Goal: Task Accomplishment & Management: Use online tool/utility

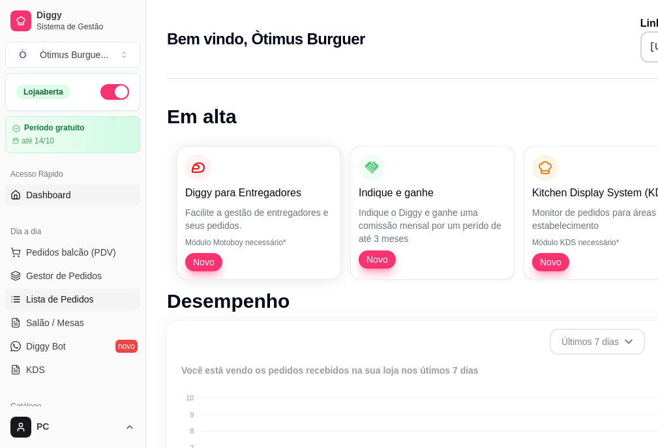
click at [43, 296] on span "Lista de Pedidos" at bounding box center [60, 299] width 68 height 13
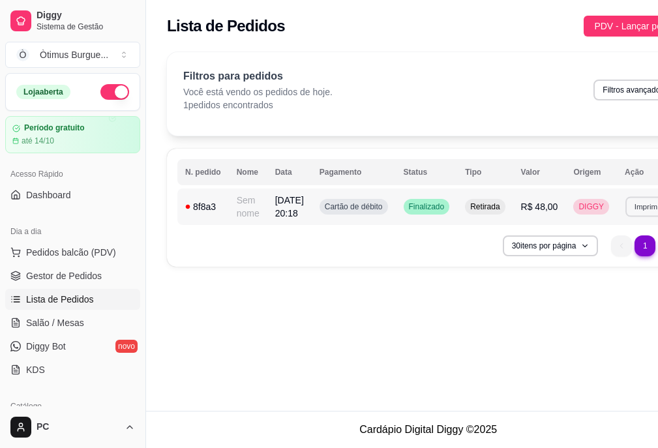
click at [642, 209] on button "Imprimir" at bounding box center [648, 206] width 45 height 20
click at [621, 257] on button "IMPRESSORA" at bounding box center [604, 265] width 91 height 20
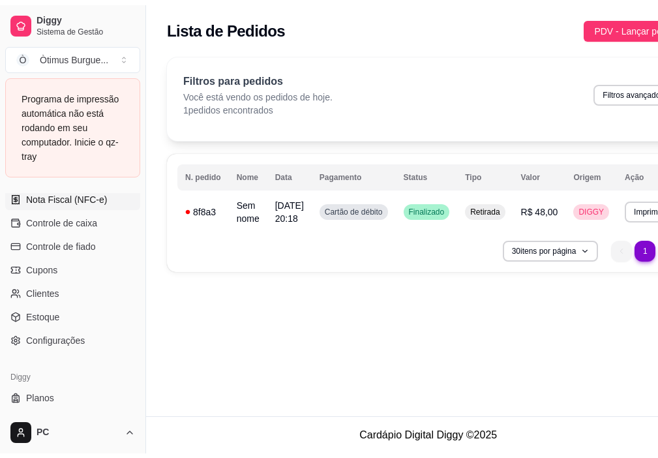
scroll to position [587, 0]
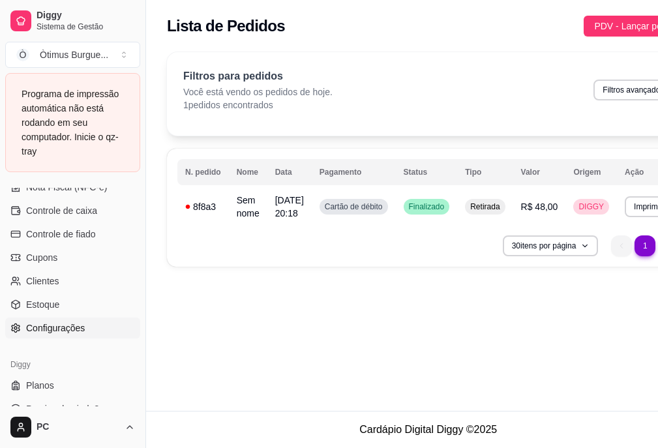
click at [70, 328] on span "Configurações" at bounding box center [55, 328] width 59 height 13
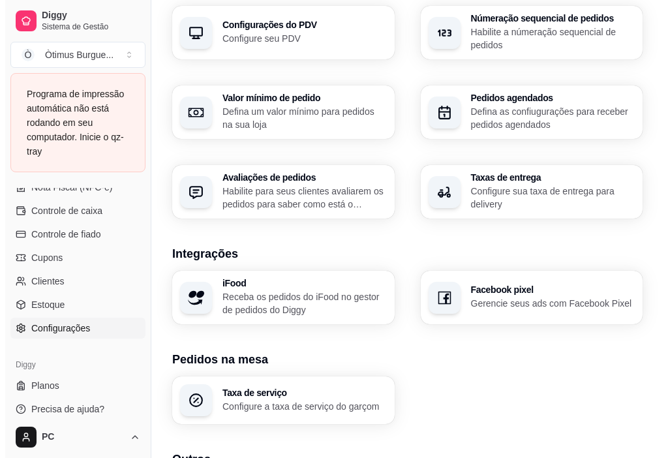
scroll to position [504, 0]
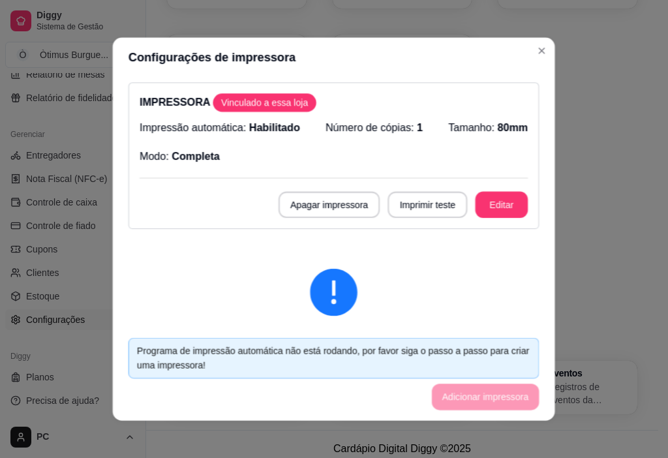
scroll to position [481, 0]
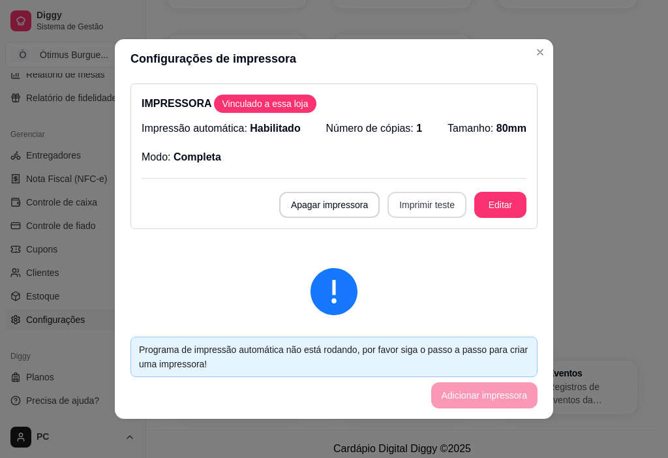
click at [416, 209] on button "Imprimir teste" at bounding box center [427, 205] width 79 height 26
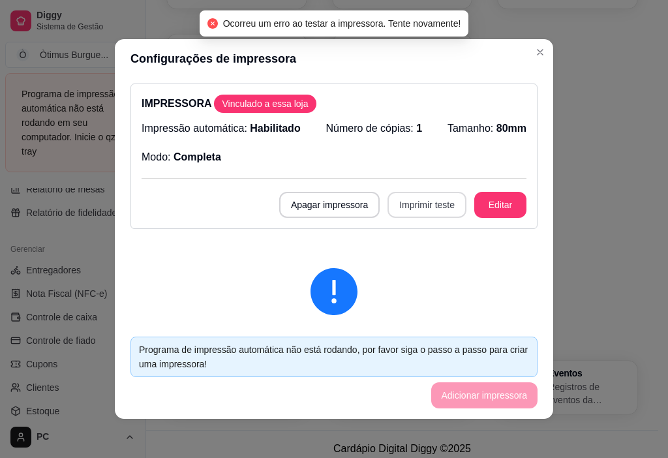
scroll to position [587, 0]
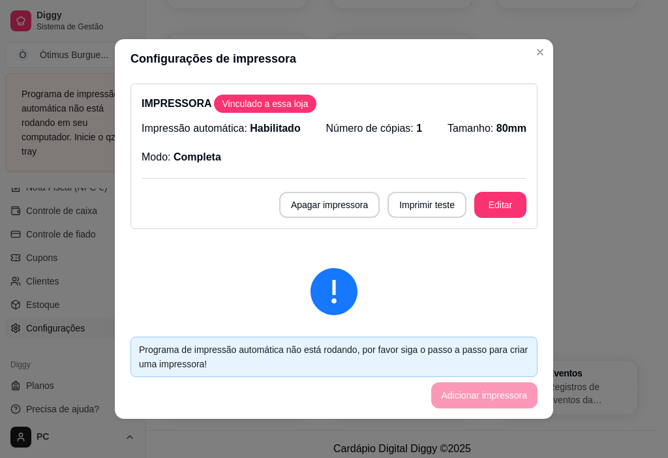
click at [271, 130] on span "Habilitado" at bounding box center [275, 128] width 50 height 11
click at [406, 119] on div "IMPRESSORA Vinculado a essa loja Impressão automática: Habilitado Número de cóp…" at bounding box center [334, 157] width 407 height 146
click at [474, 198] on button "Editar" at bounding box center [500, 205] width 52 height 26
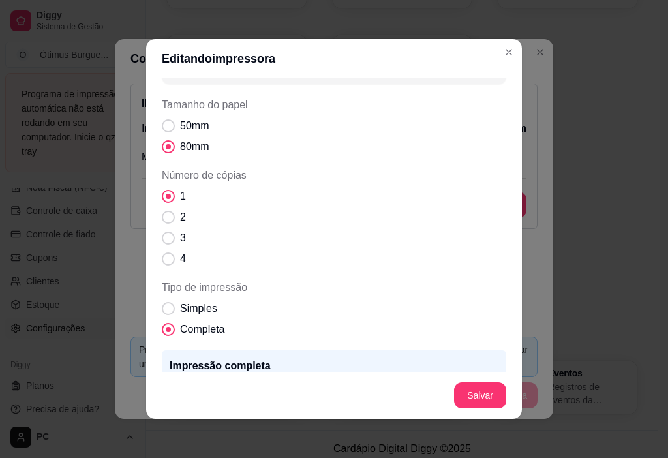
scroll to position [0, 0]
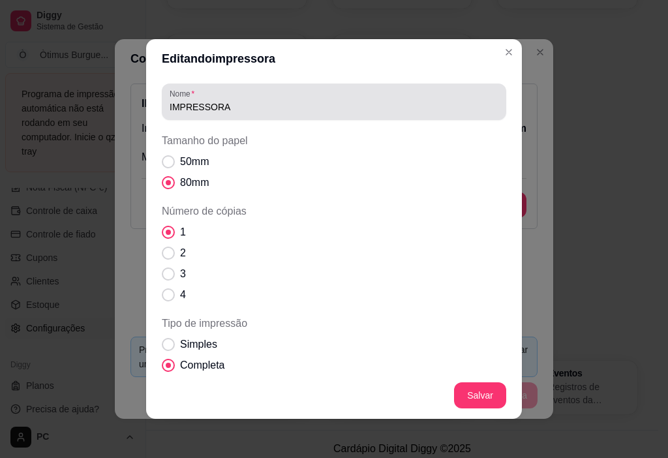
click at [258, 100] on div "IMPRESSORA" at bounding box center [334, 102] width 329 height 26
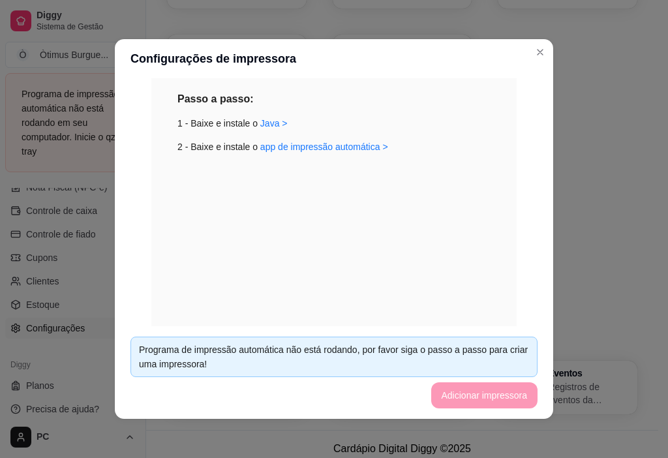
scroll to position [303, 0]
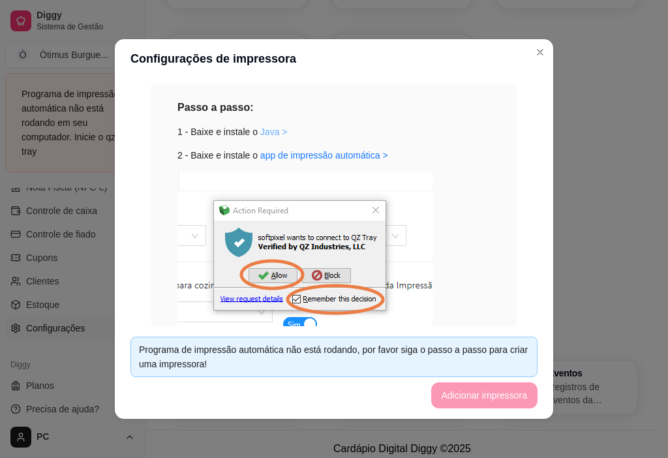
click at [260, 132] on link "Java >" at bounding box center [273, 132] width 27 height 10
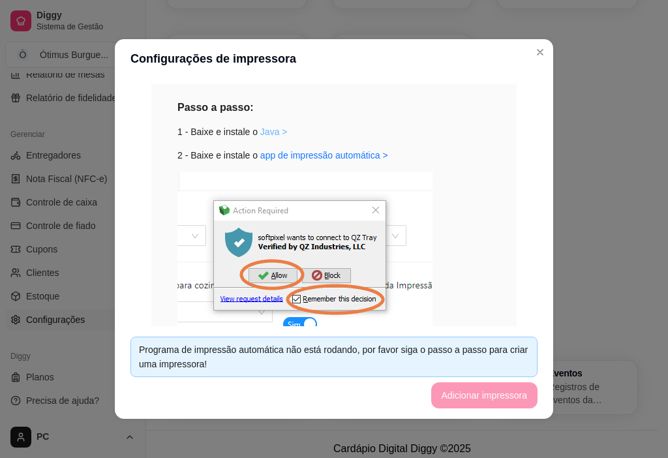
scroll to position [481, 0]
click at [322, 158] on link "app de impressão automática >" at bounding box center [324, 155] width 128 height 10
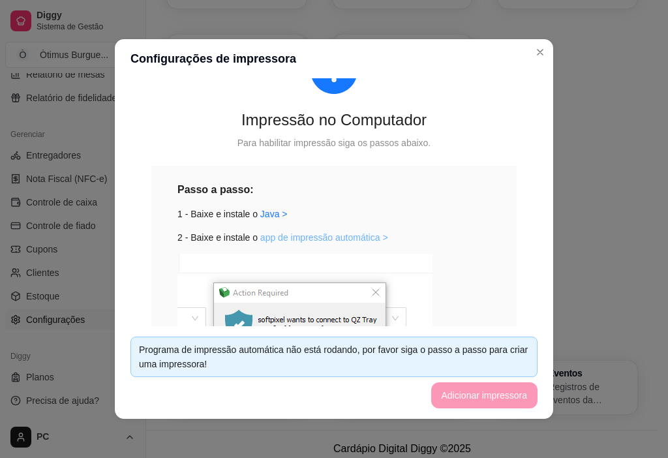
scroll to position [238, 0]
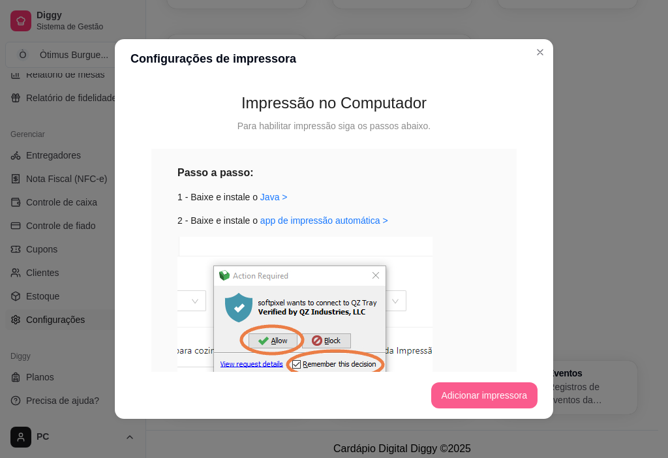
click at [480, 394] on button "Adicionar impressora" at bounding box center [484, 395] width 107 height 26
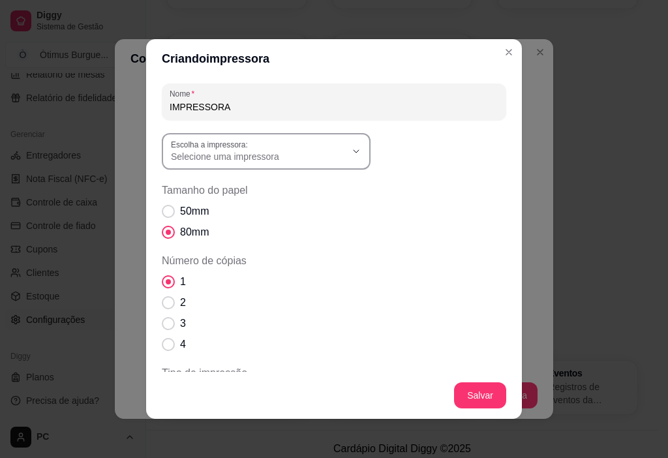
click at [347, 157] on button "Escolha a impressora: Selecione uma impressora" at bounding box center [266, 151] width 209 height 37
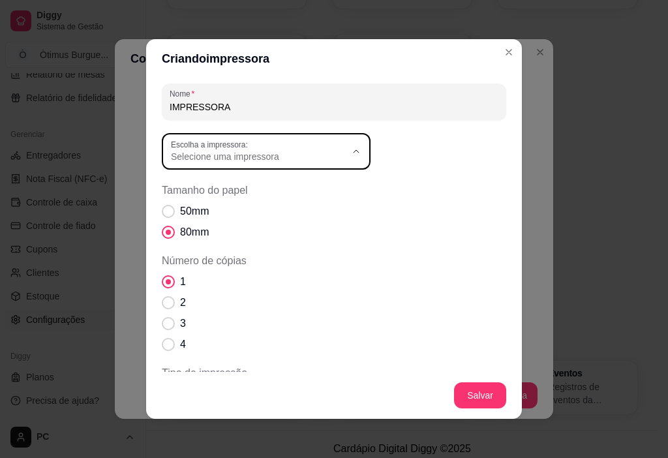
click at [226, 193] on span "ELGIN i8" at bounding box center [255, 187] width 168 height 12
type input "ELGIN i8"
select select "ELGIN i8"
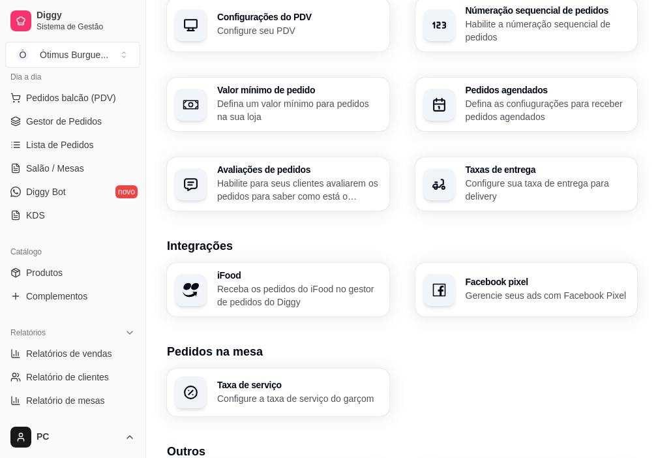
scroll to position [89, 0]
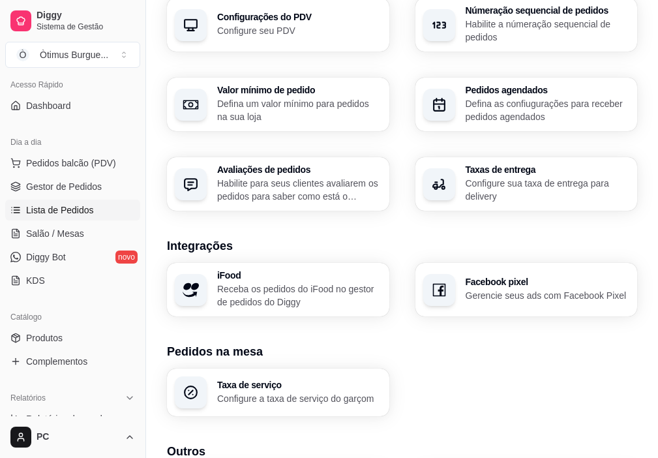
click at [84, 213] on span "Lista de Pedidos" at bounding box center [60, 210] width 68 height 13
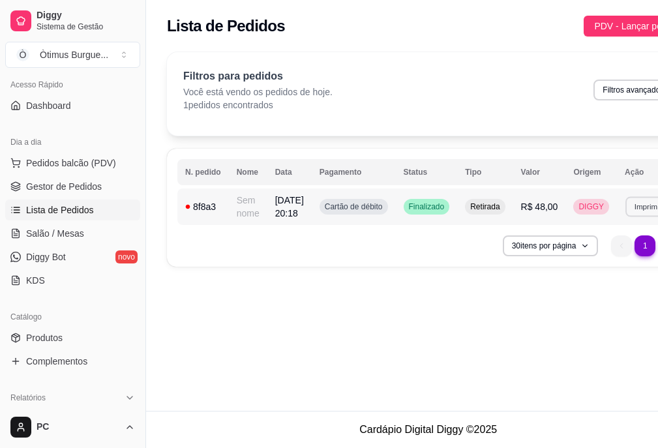
click at [645, 214] on button "Imprimir" at bounding box center [648, 206] width 45 height 20
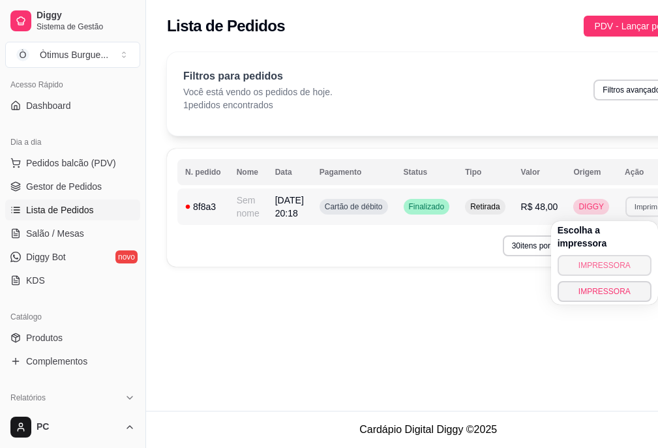
click at [632, 255] on button "IMPRESSORA" at bounding box center [605, 265] width 94 height 21
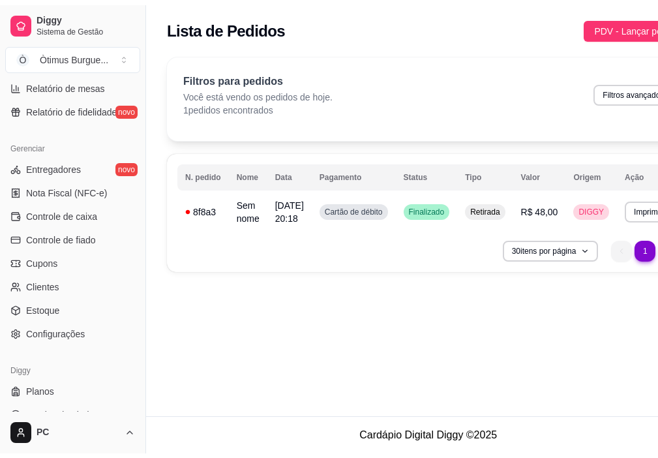
scroll to position [481, 0]
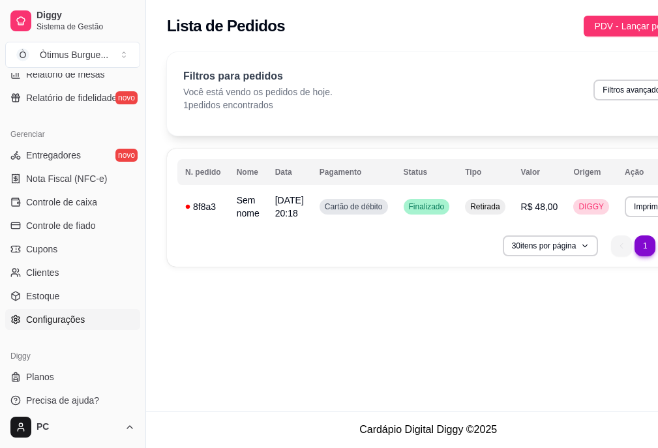
click at [82, 322] on span "Configurações" at bounding box center [55, 319] width 59 height 13
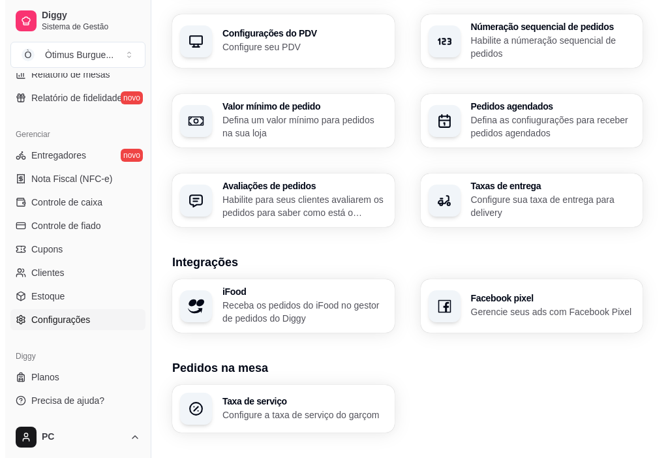
scroll to position [504, 0]
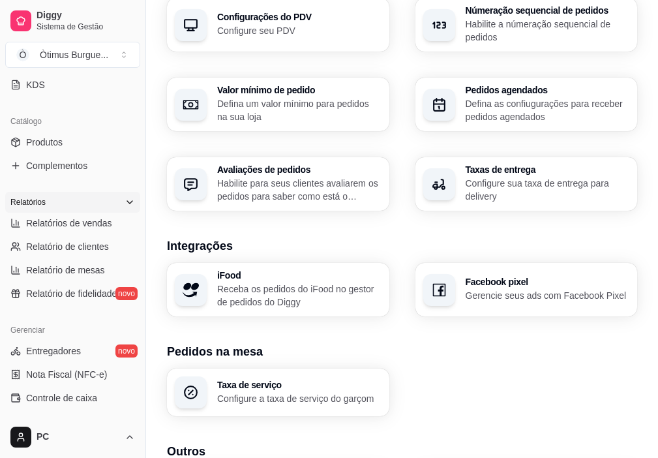
scroll to position [220, 0]
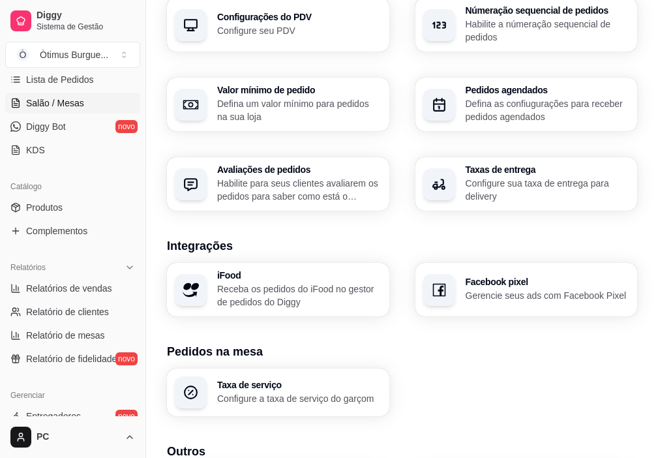
click at [77, 106] on span "Salão / Mesas" at bounding box center [55, 103] width 58 height 13
